Goal: Check status: Check status

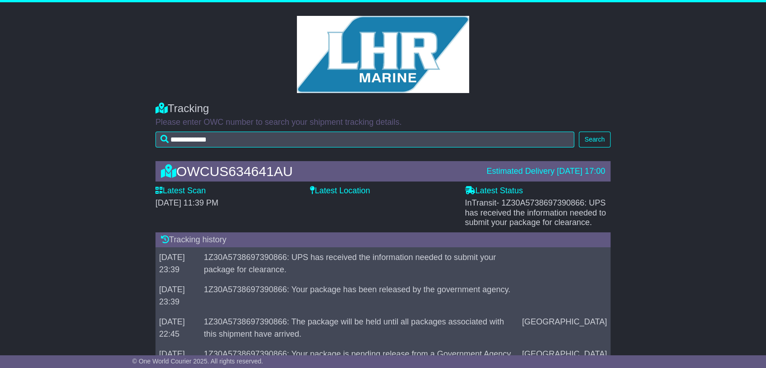
click at [561, 202] on span "- 1Z30A5738697390866: UPS has received the information needed to submit your pa…" at bounding box center [535, 212] width 141 height 29
copy span "1Z30A5738697390866"
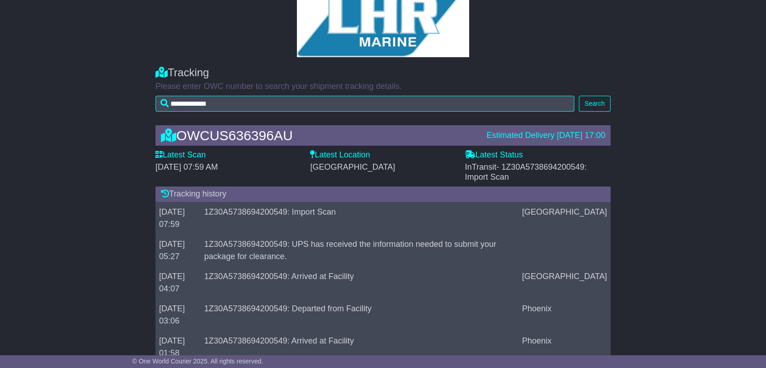
scroll to position [101, 0]
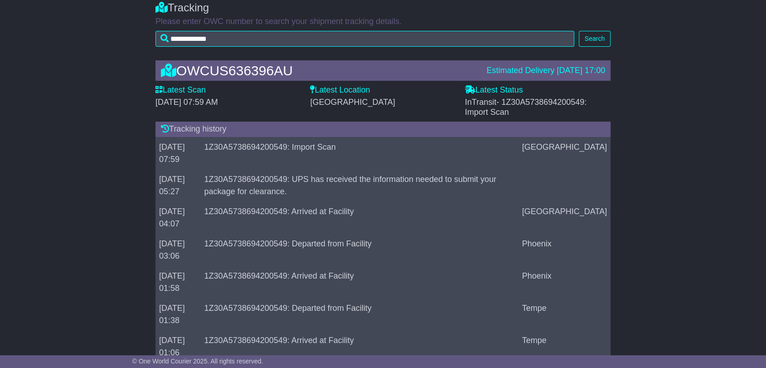
click at [554, 98] on span "- 1Z30A5738694200549: Import Scan" at bounding box center [526, 106] width 122 height 19
copy span "1Z30A5738694200549"
